Goal: Task Accomplishment & Management: Manage account settings

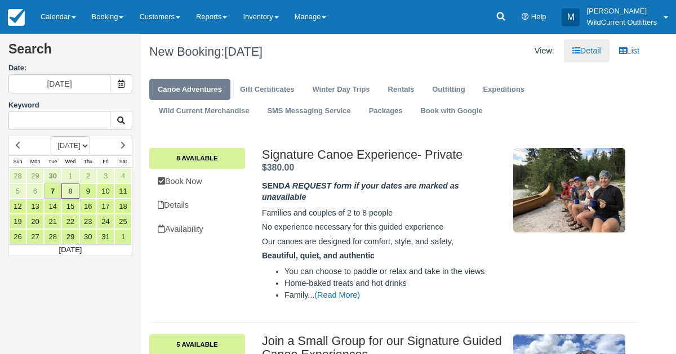
click at [45, 26] on link "Calendar" at bounding box center [58, 17] width 51 height 34
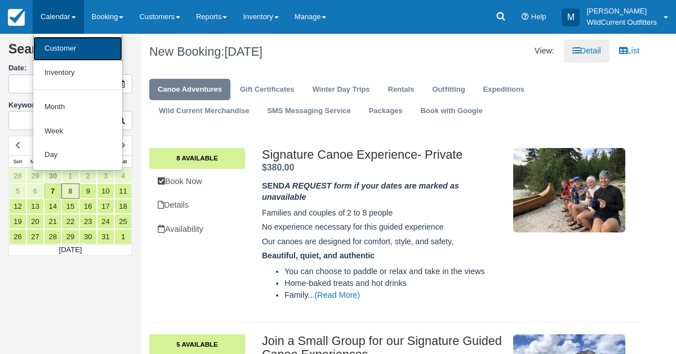
click at [50, 57] on link "Customer" at bounding box center [77, 49] width 89 height 24
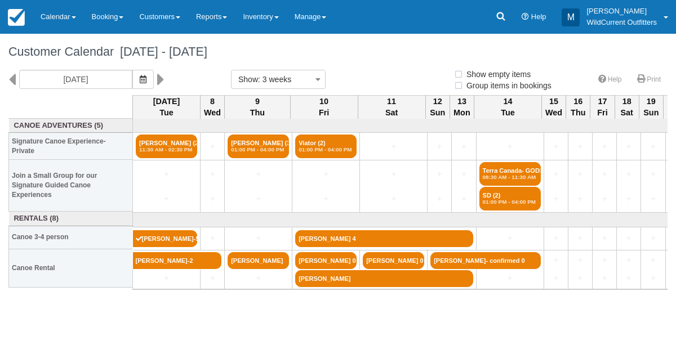
select select
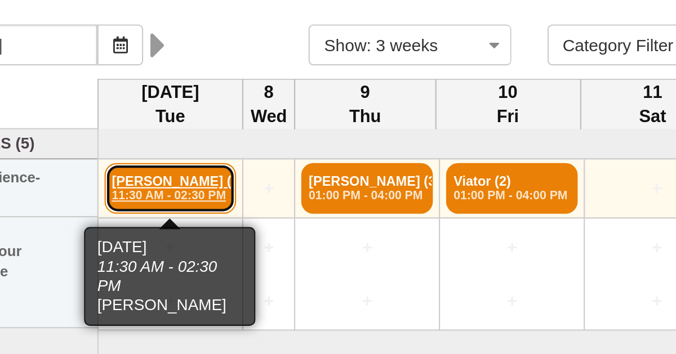
click at [162, 141] on link "Keira McLean (2) 11:30 AM - 02:30 PM" at bounding box center [166, 147] width 61 height 24
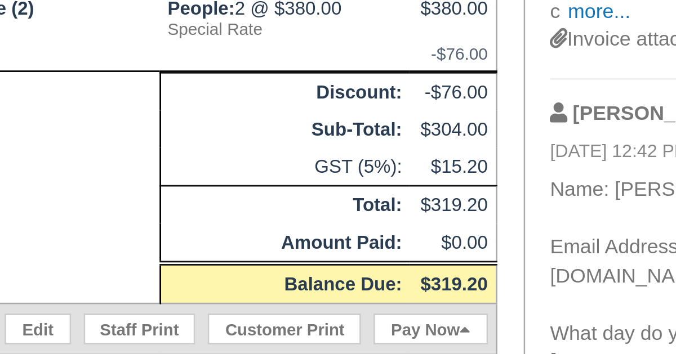
scroll to position [58, 0]
